Goal: Task Accomplishment & Management: Manage account settings

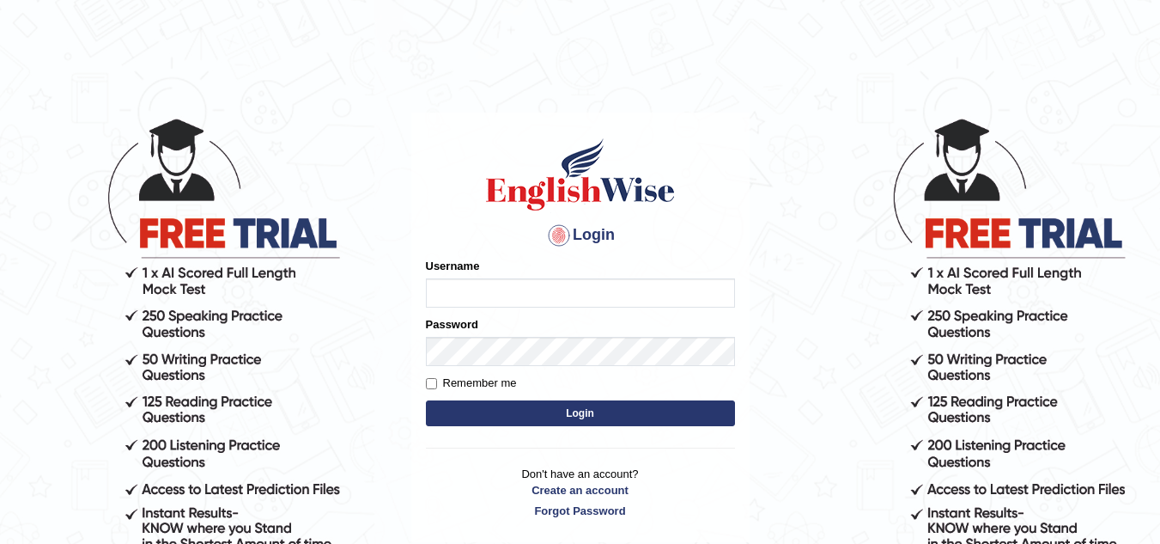
type input "vamshikumar"
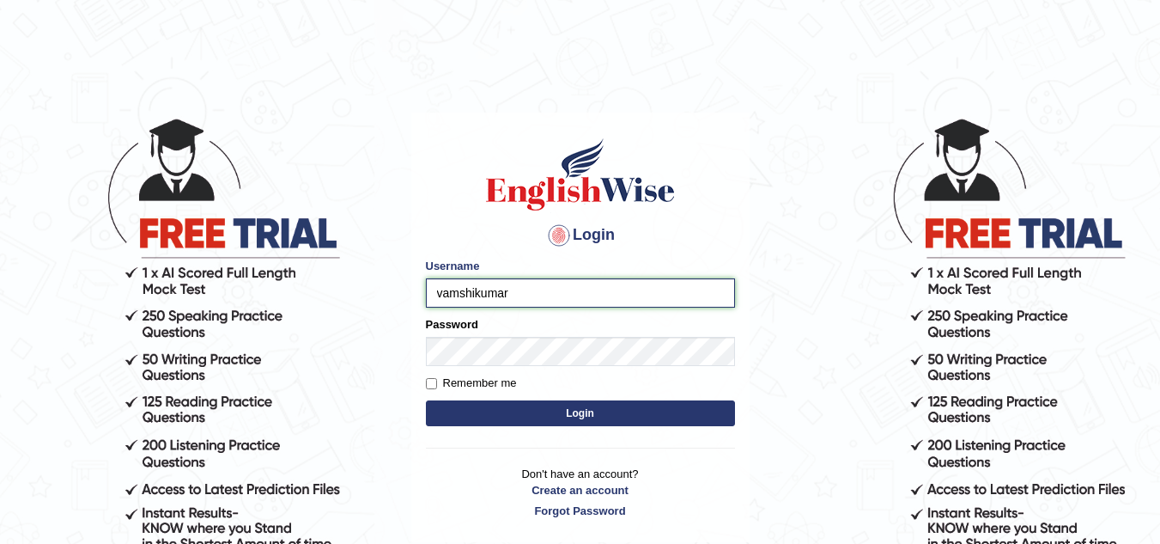
click at [545, 295] on input "vamshikumar" at bounding box center [580, 292] width 309 height 29
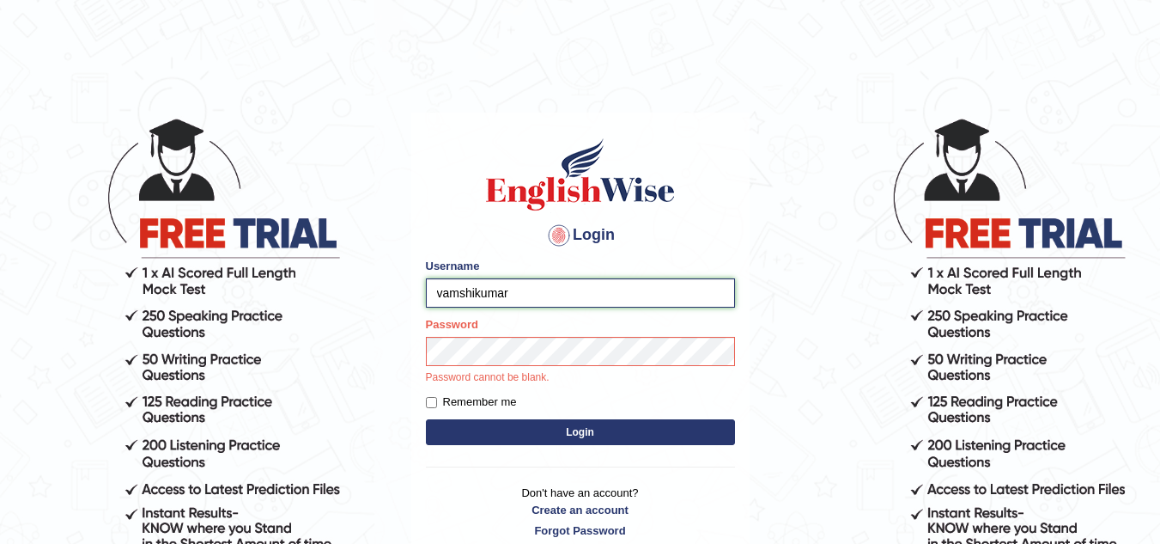
click at [545, 295] on input "vamshikumar" at bounding box center [580, 292] width 309 height 29
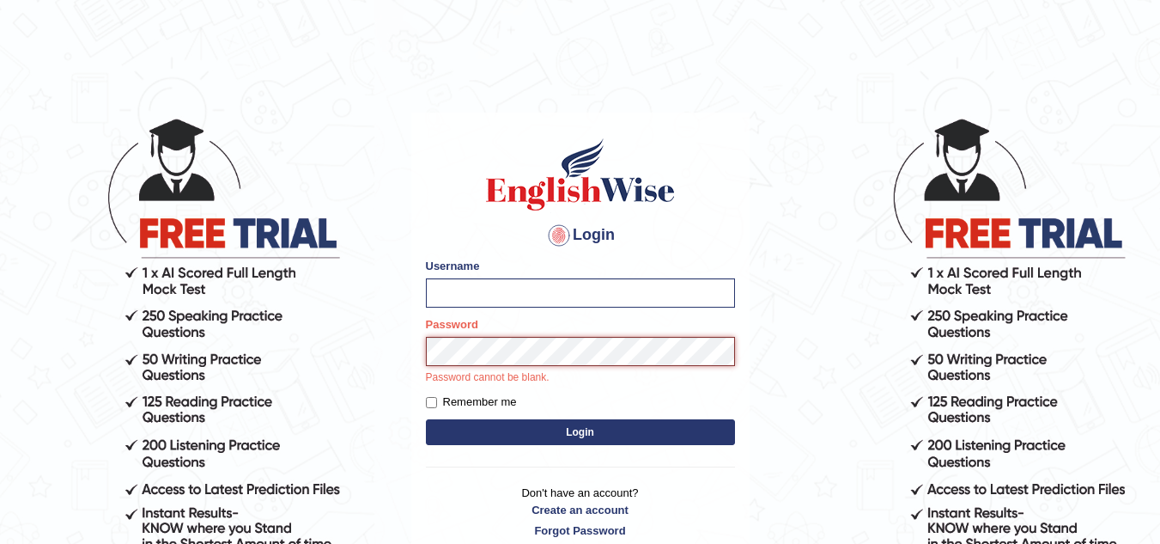
click at [442, 343] on div "Password Password cannot be blank." at bounding box center [580, 351] width 309 height 70
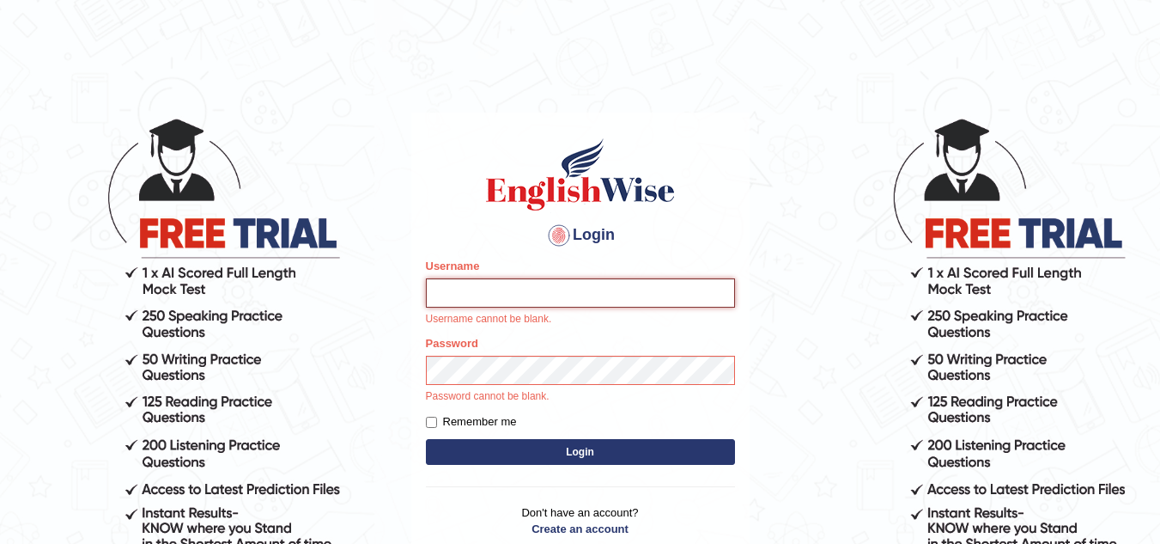
click at [444, 294] on input "Username" at bounding box center [580, 292] width 309 height 29
type input "vamshikumar"
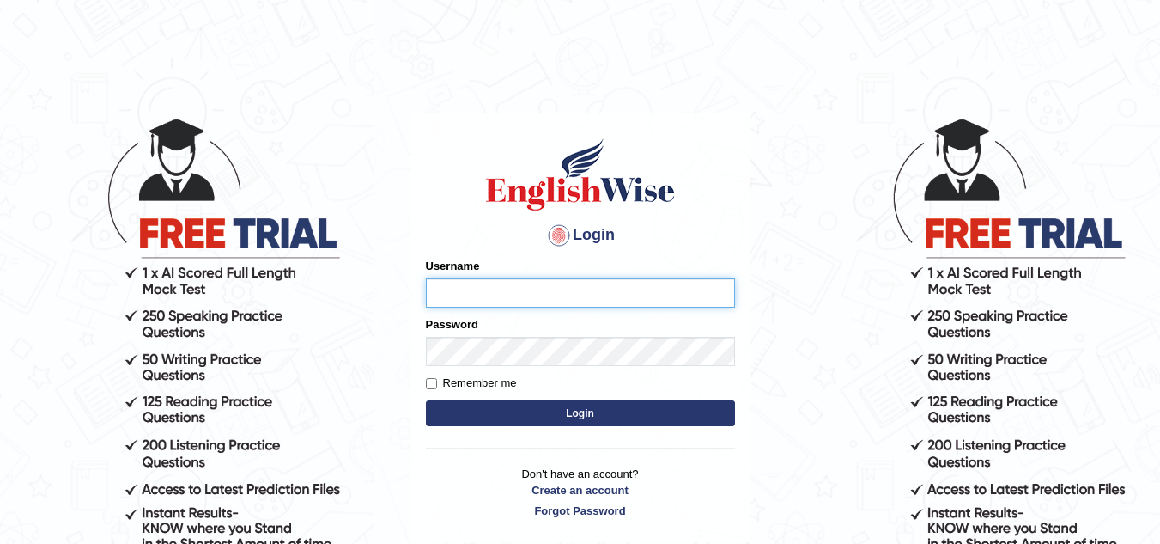
type input "v"
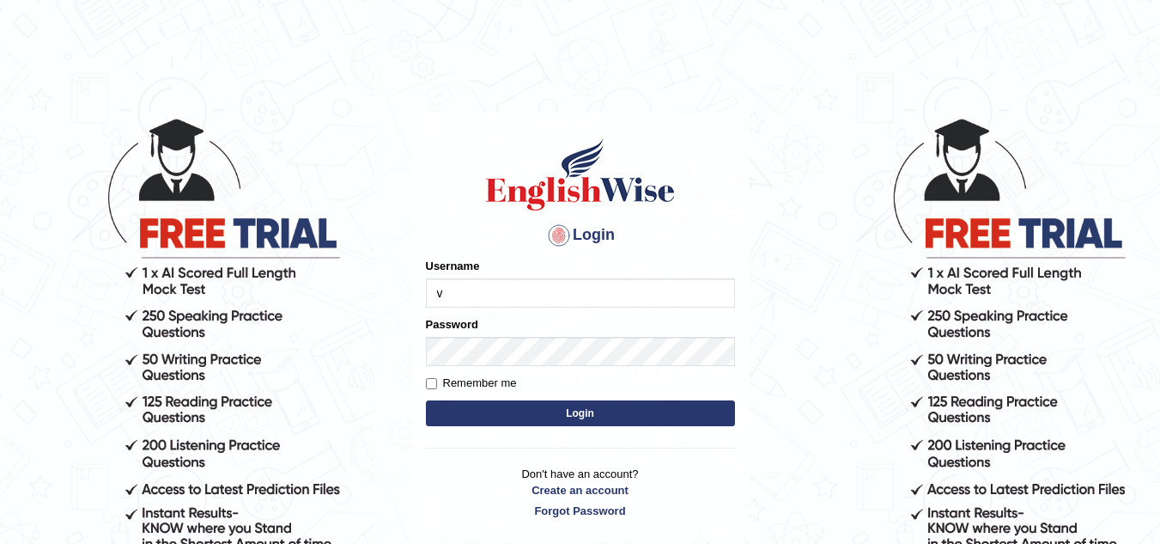
type input "vamshikumar"
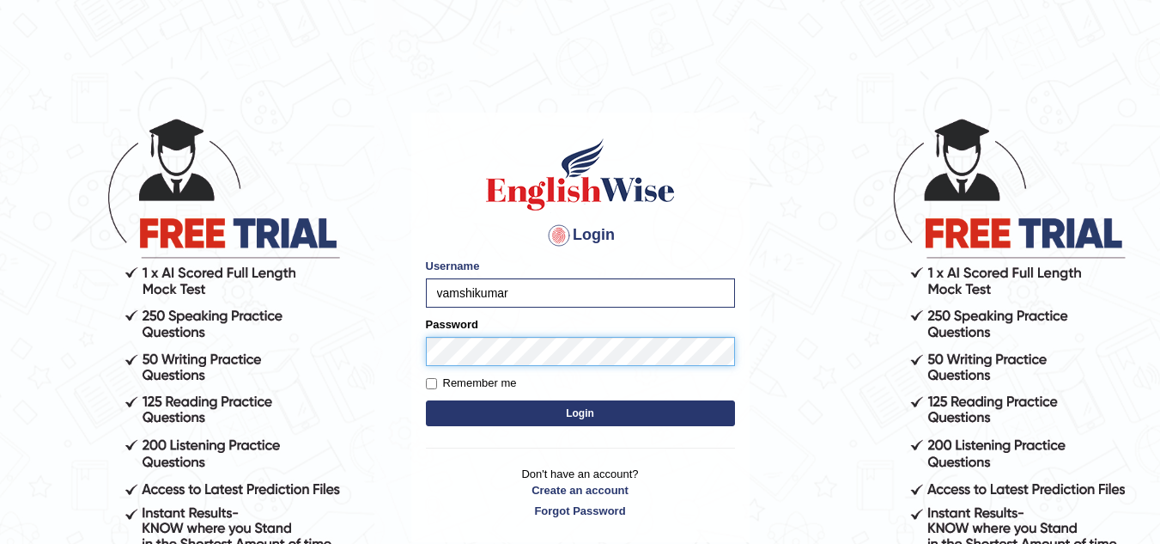
click at [426, 400] on button "Login" at bounding box center [580, 413] width 309 height 26
